Goal: Task Accomplishment & Management: Use online tool/utility

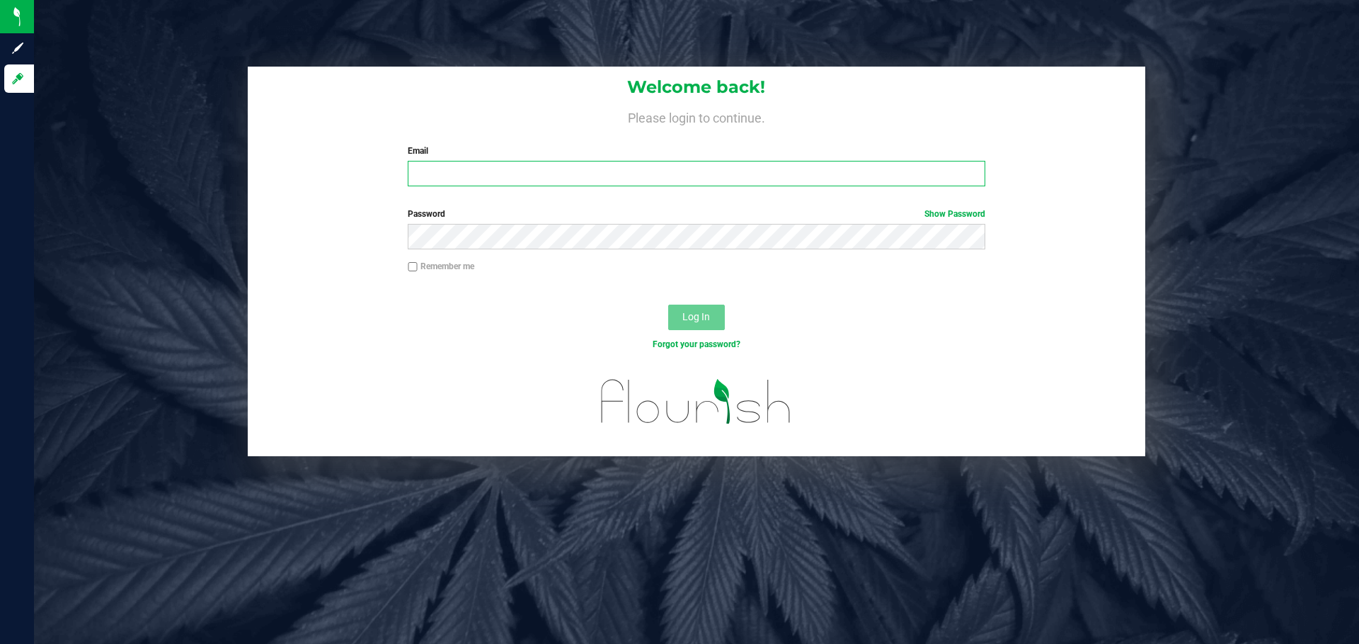
click at [573, 181] on input "Email" at bounding box center [696, 173] width 577 height 25
type input "[EMAIL_ADDRESS][DOMAIN_NAME]"
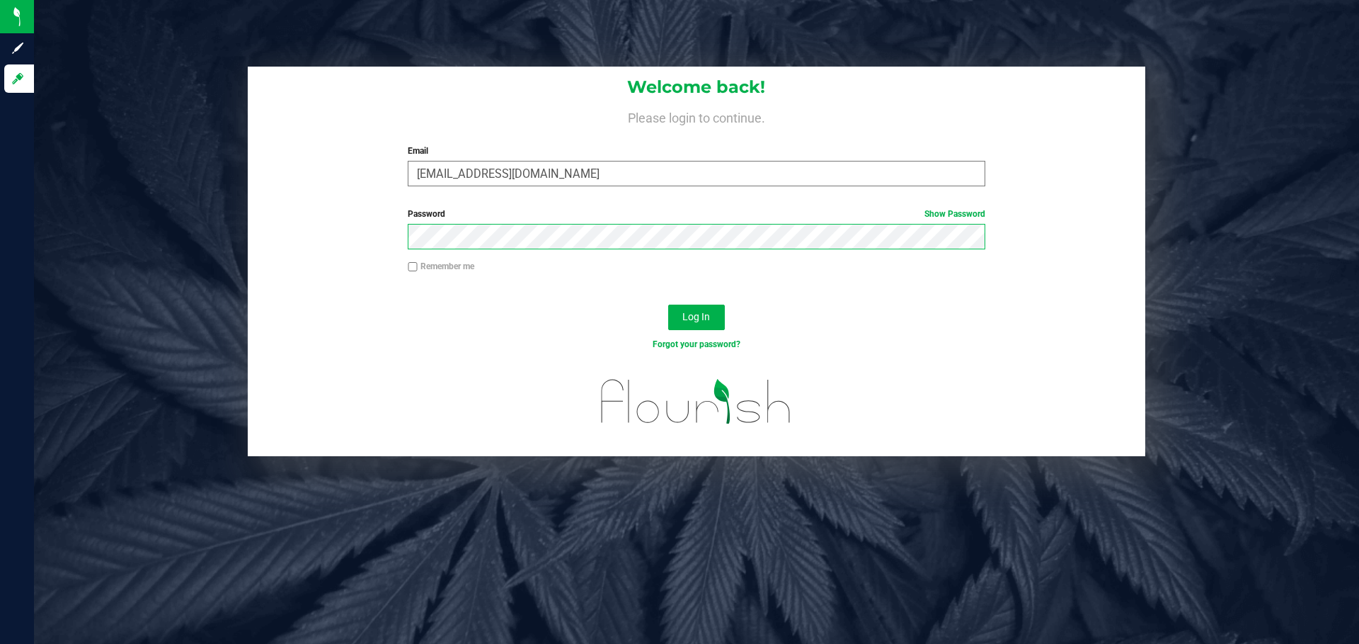
click at [668, 304] on button "Log In" at bounding box center [696, 316] width 57 height 25
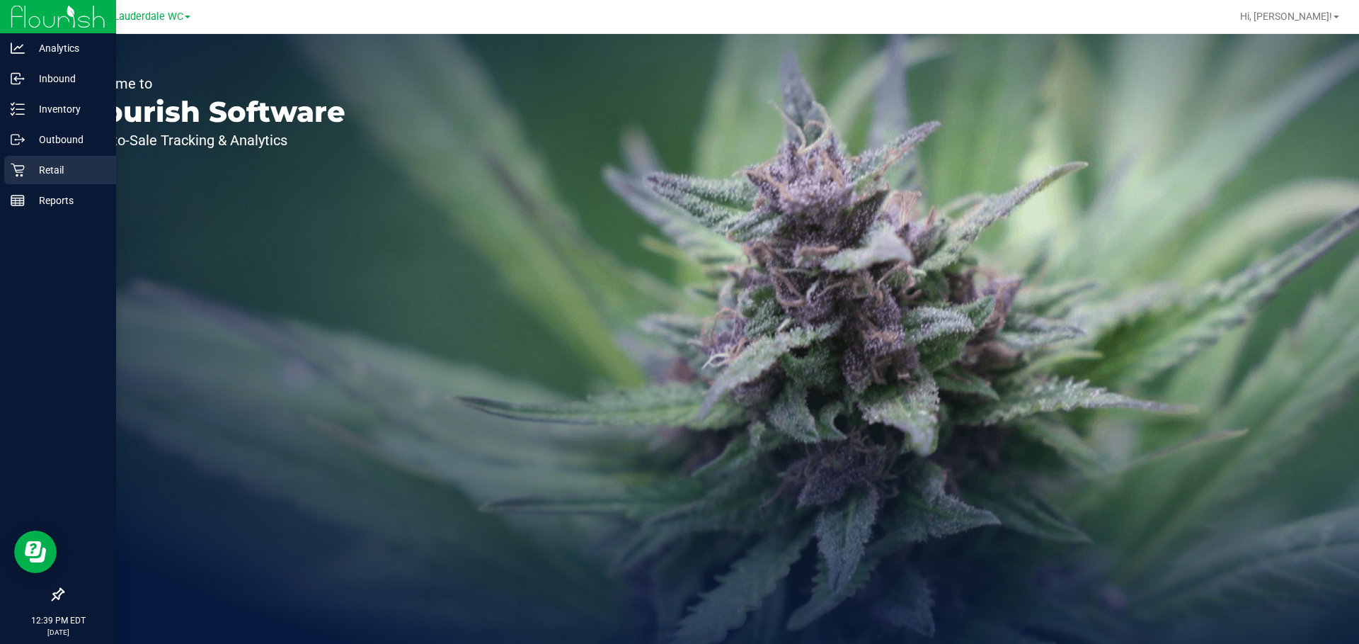
click at [17, 162] on div "Retail" at bounding box center [60, 170] width 112 height 28
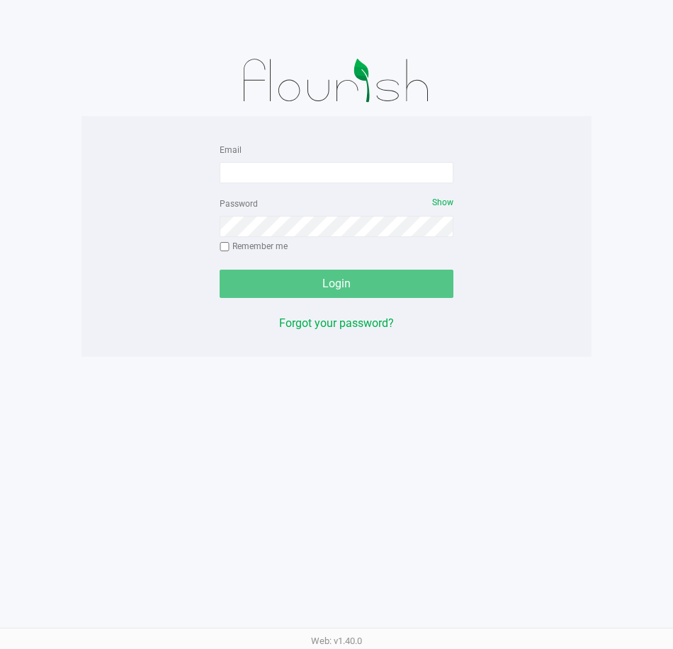
click at [261, 153] on div "Email" at bounding box center [336, 162] width 234 height 42
click at [260, 165] on input "Email" at bounding box center [336, 172] width 234 height 21
type input "[EMAIL_ADDRESS][DOMAIN_NAME]"
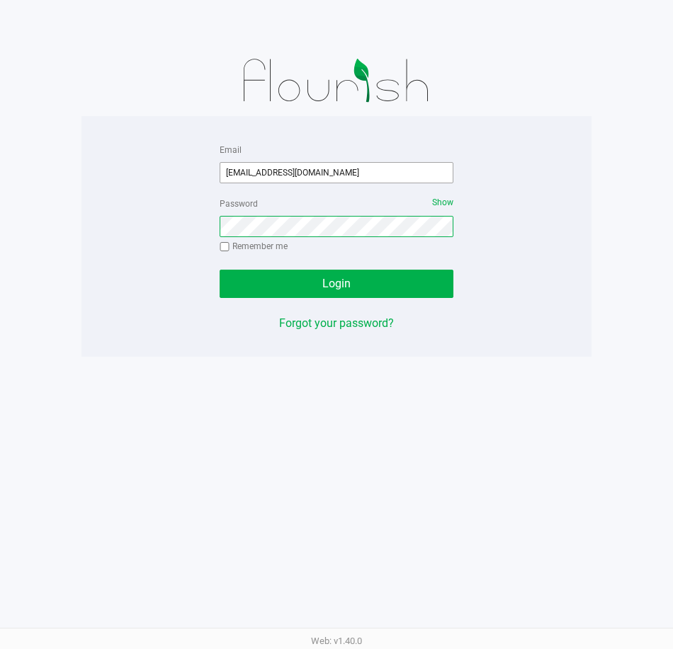
click at [219, 270] on button "Login" at bounding box center [336, 284] width 234 height 28
